Goal: Task Accomplishment & Management: Manage account settings

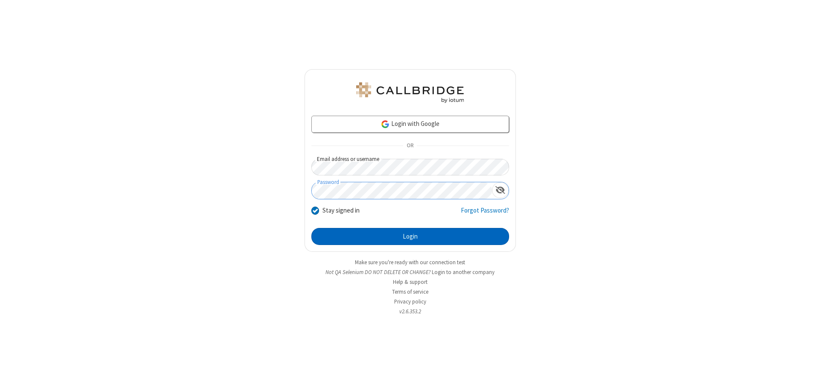
click at [410, 237] on button "Login" at bounding box center [410, 236] width 198 height 17
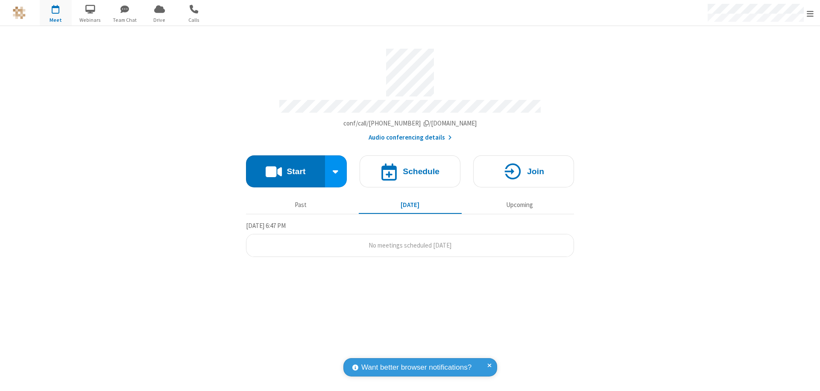
click at [811, 13] on span "Open menu" at bounding box center [810, 13] width 7 height 9
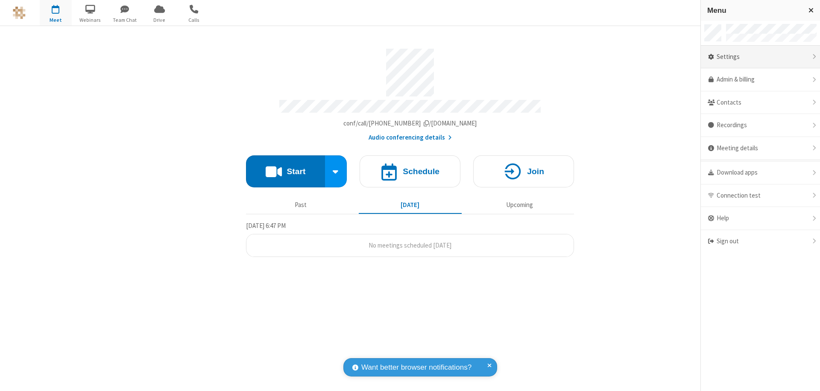
click at [761, 57] on div "Settings" at bounding box center [760, 57] width 119 height 23
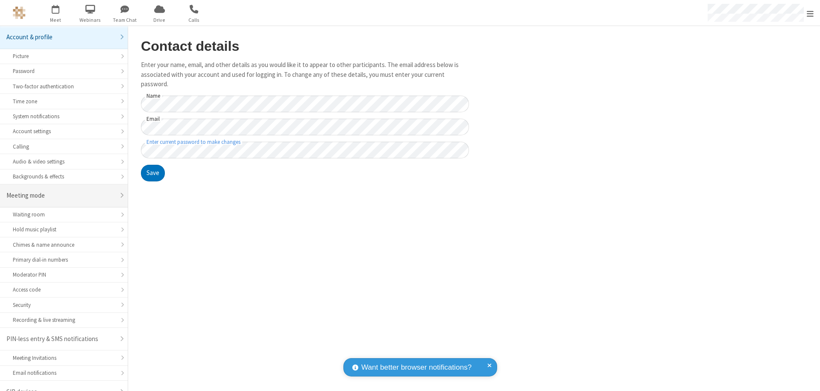
click at [61, 191] on div "Meeting mode" at bounding box center [60, 196] width 109 height 10
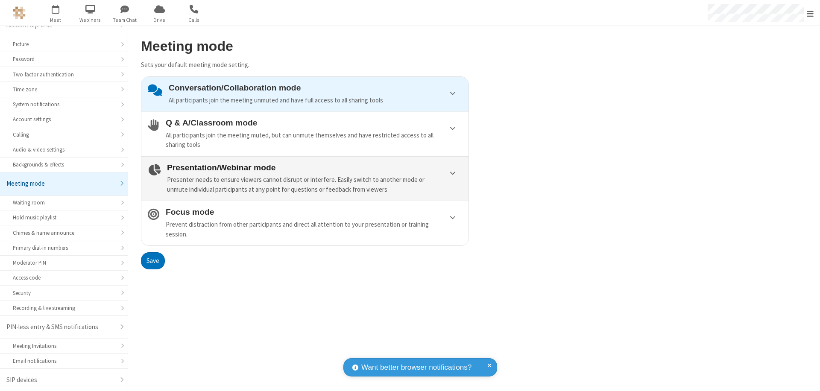
click at [305, 179] on div "Presenter needs to ensure viewers cannot disrupt or interfere. Easily switch to…" at bounding box center [314, 184] width 295 height 19
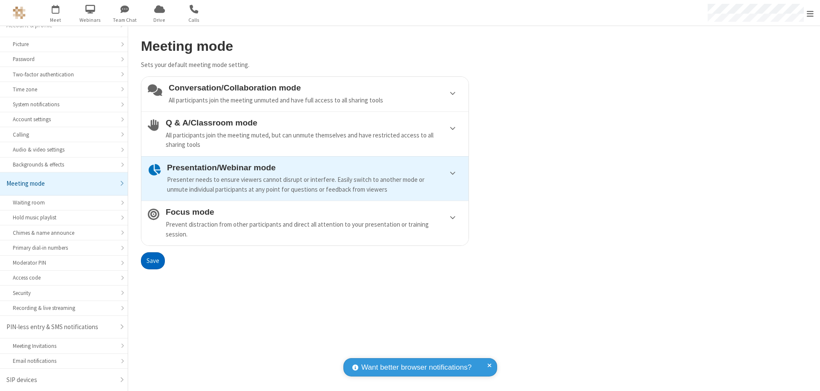
click at [153, 261] on button "Save" at bounding box center [153, 261] width 24 height 17
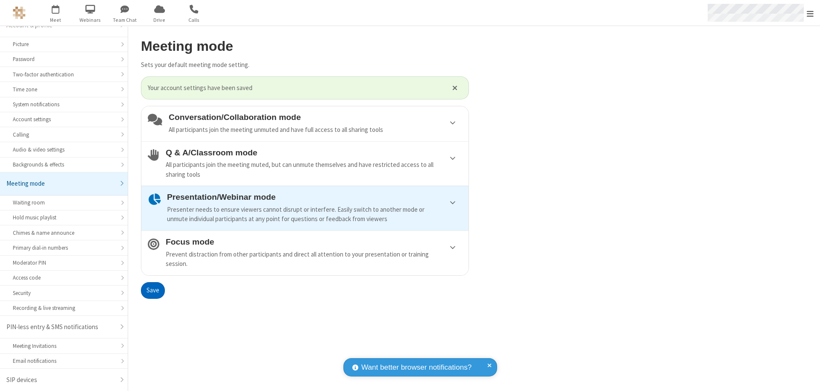
click at [811, 13] on span "Open menu" at bounding box center [810, 13] width 7 height 9
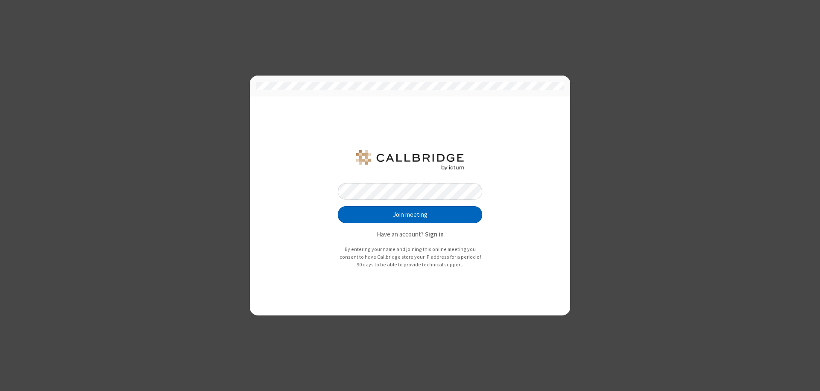
click at [410, 215] on button "Join meeting" at bounding box center [410, 214] width 144 height 17
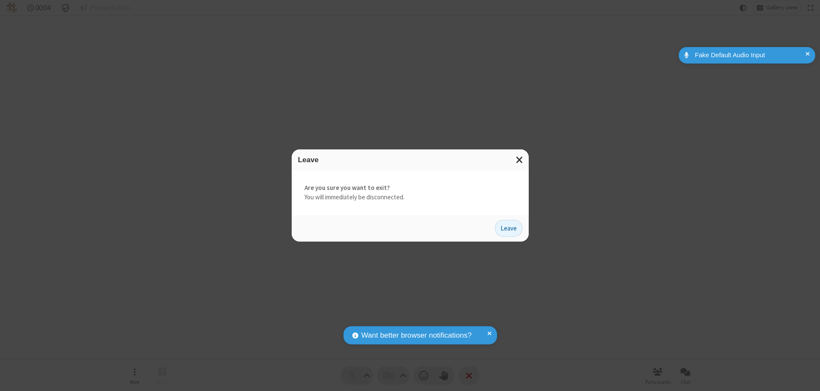
click at [509, 228] on button "Leave" at bounding box center [508, 228] width 27 height 17
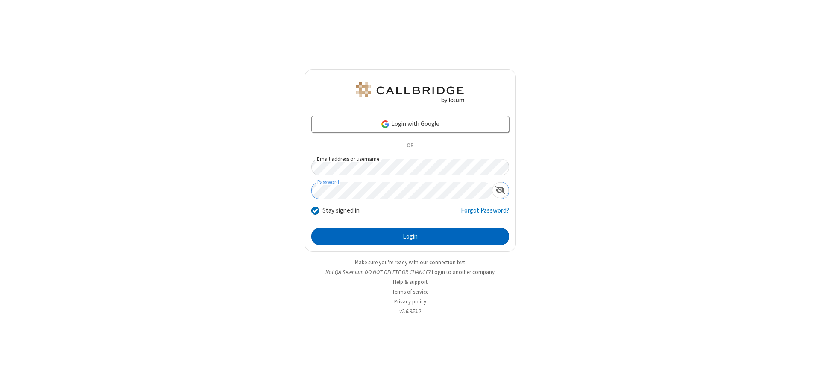
click at [410, 237] on button "Login" at bounding box center [410, 236] width 198 height 17
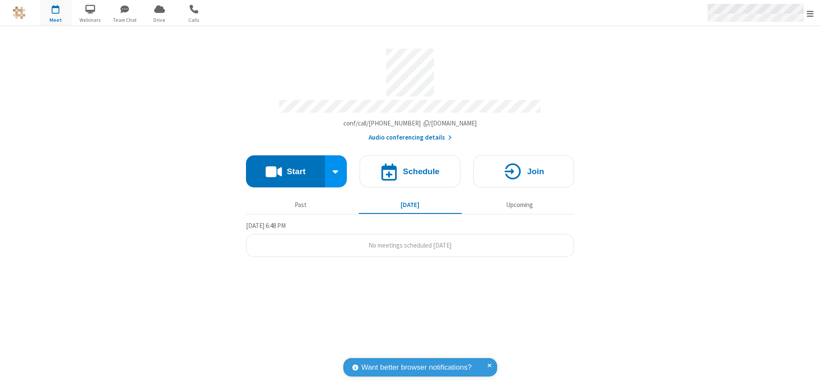
click at [811, 13] on span "Open menu" at bounding box center [810, 13] width 7 height 9
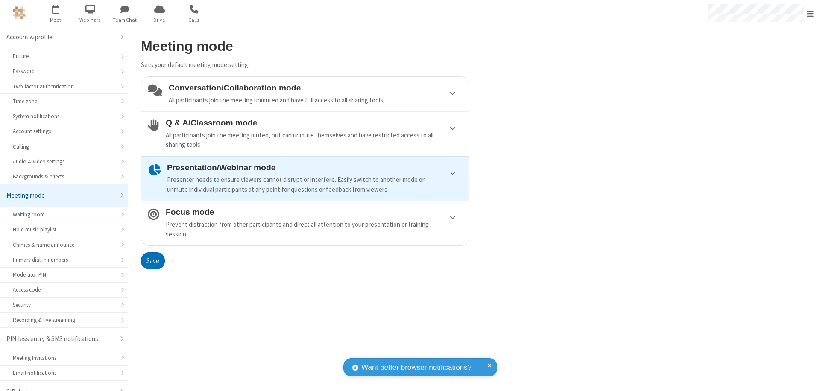
scroll to position [12, 0]
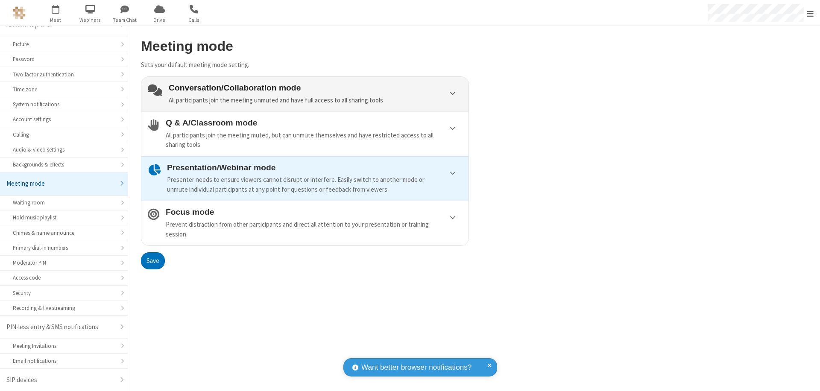
click at [305, 94] on div "Conversation/Collaboration mode All participants join the meeting unmuted and h…" at bounding box center [316, 94] width 294 height 22
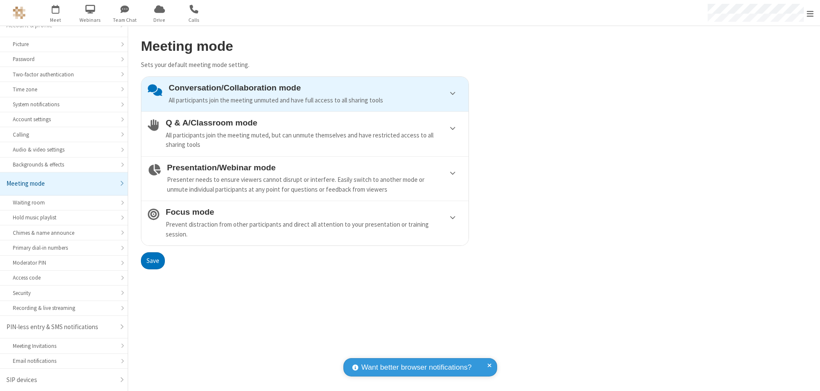
click at [153, 261] on button "Save" at bounding box center [153, 261] width 24 height 17
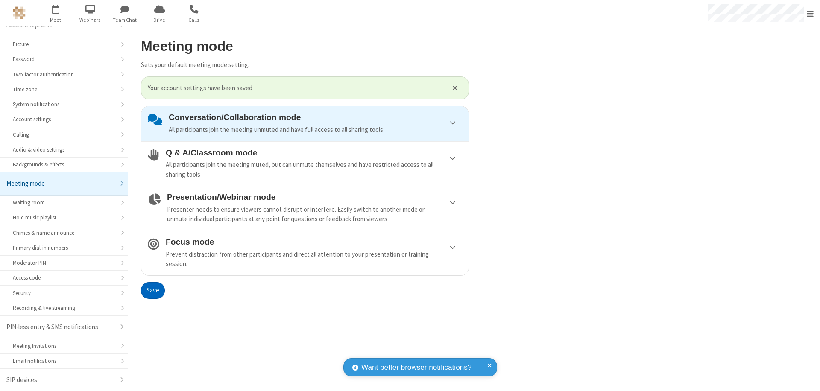
click at [811, 13] on span "Open menu" at bounding box center [810, 13] width 7 height 9
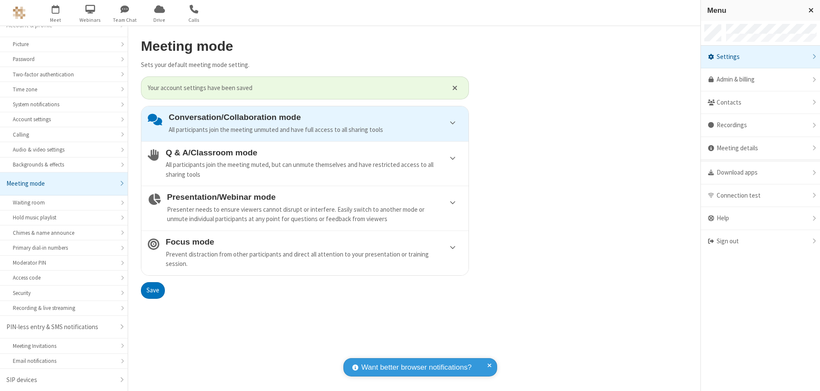
click at [761, 241] on div "Sign out" at bounding box center [760, 241] width 119 height 23
